Goal: Task Accomplishment & Management: Use online tool/utility

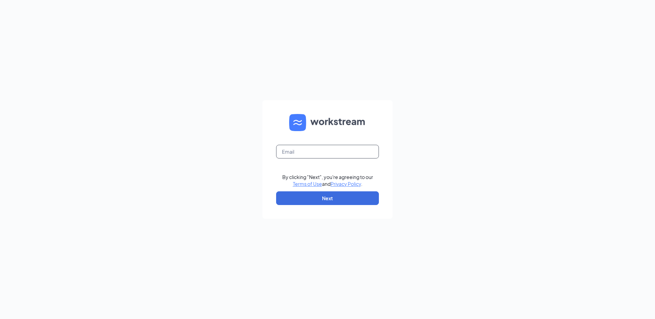
click at [294, 153] on input "text" at bounding box center [327, 152] width 103 height 14
type input "rs037287@tacobell.com"
click at [312, 202] on button "Next" at bounding box center [327, 199] width 103 height 14
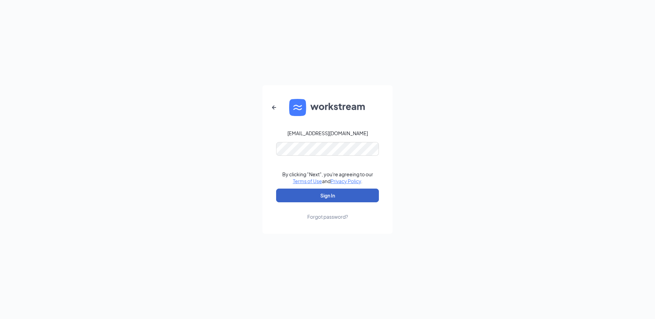
click at [327, 197] on button "Sign In" at bounding box center [327, 196] width 103 height 14
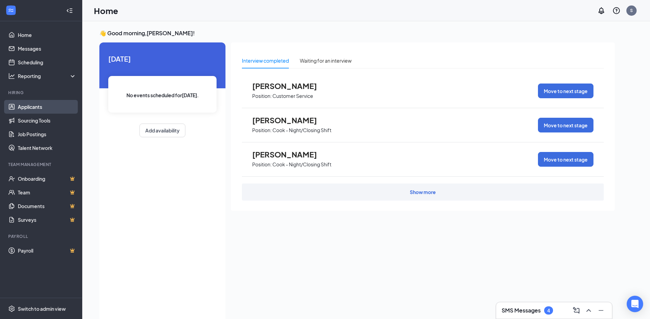
click at [44, 108] on link "Applicants" at bounding box center [47, 107] width 59 height 14
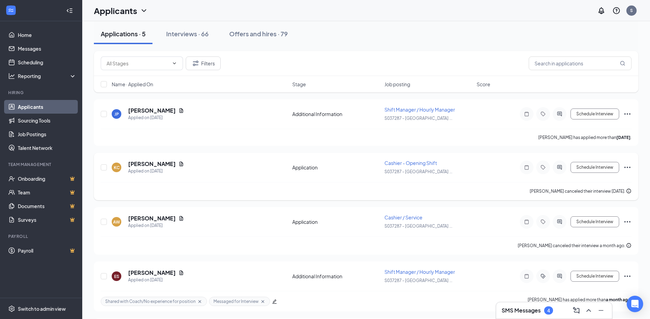
scroll to position [88, 0]
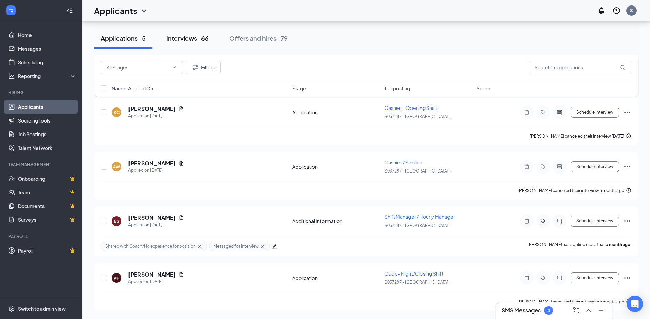
click at [183, 41] on div "Interviews · 66" at bounding box center [187, 38] width 42 height 9
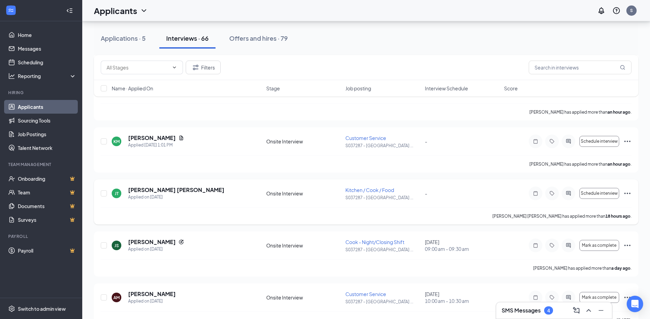
scroll to position [103, 0]
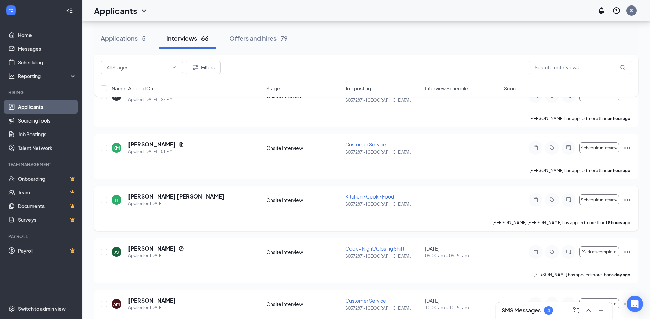
click at [364, 196] on span "Kitchen / Cook / Food" at bounding box center [369, 197] width 49 height 6
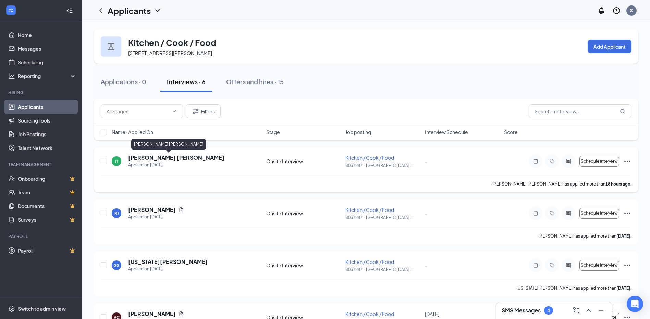
click at [145, 159] on h5 "[PERSON_NAME] [PERSON_NAME]" at bounding box center [176, 158] width 96 height 8
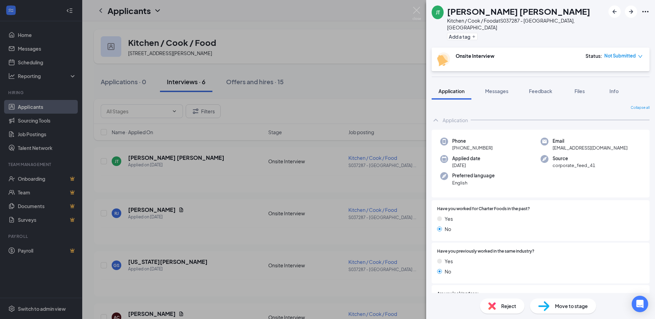
click at [242, 184] on div "[PERSON_NAME] [PERSON_NAME] [PERSON_NAME] Kitchen / Cook / Food at S037287 - [G…" at bounding box center [327, 159] width 655 height 319
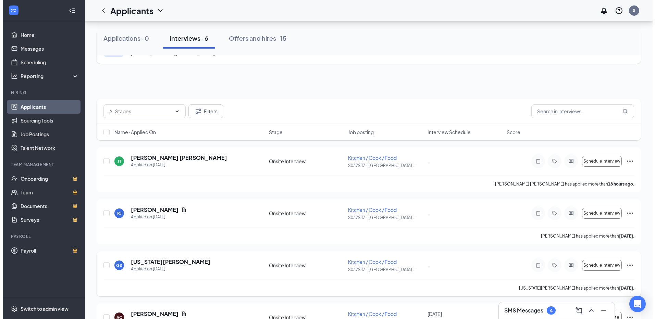
scroll to position [137, 0]
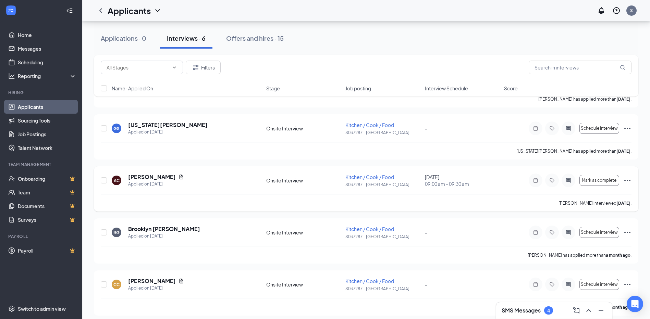
click at [352, 177] on span "Kitchen / Cook / Food" at bounding box center [369, 177] width 49 height 6
click at [151, 177] on h5 "[PERSON_NAME]" at bounding box center [152, 177] width 48 height 8
